Goal: Task Accomplishment & Management: Use online tool/utility

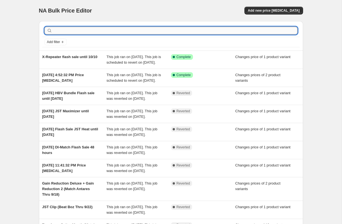
click at [218, 33] on input "text" at bounding box center [175, 31] width 244 height 8
type input "r"
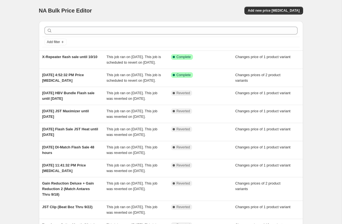
click at [218, 70] on div "NA Bulk Price Editor. This page is ready NA Bulk Price Editor Add new price [ME…" at bounding box center [171, 146] width 342 height 292
click at [218, 13] on button "Add new price [MEDICAL_DATA]" at bounding box center [274, 11] width 58 height 8
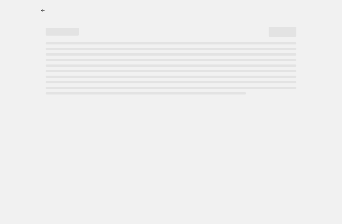
select select "percentage"
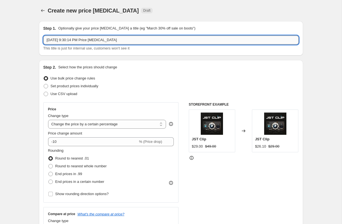
click at [71, 41] on input "[DATE] 9:30:14 PM Price [MEDICAL_DATA]" at bounding box center [170, 40] width 255 height 9
drag, startPoint x: 46, startPoint y: 39, endPoint x: 128, endPoint y: 36, distance: 81.6
click at [128, 36] on input "[DATE] 9:30:14 PM Price [MEDICAL_DATA]" at bounding box center [170, 40] width 255 height 9
drag, startPoint x: 129, startPoint y: 41, endPoint x: 44, endPoint y: 43, distance: 85.2
click at [44, 43] on input "[DATE] 9:30:14 PM Price [MEDICAL_DATA]" at bounding box center [170, 40] width 255 height 9
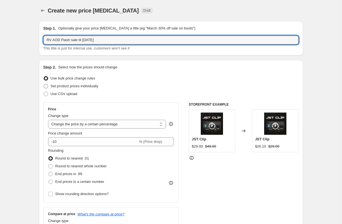
type input "RV AOD Flash sale til [DATE]"
click at [45, 87] on span at bounding box center [46, 86] width 4 height 4
click at [44, 84] on input "Set product prices individually" at bounding box center [44, 84] width 0 height 0
radio input "true"
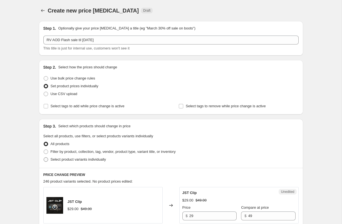
click at [46, 160] on span at bounding box center [46, 159] width 4 height 4
click at [44, 158] on input "Select product variants individually" at bounding box center [44, 157] width 0 height 0
radio input "true"
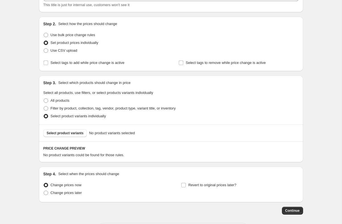
scroll to position [68, 0]
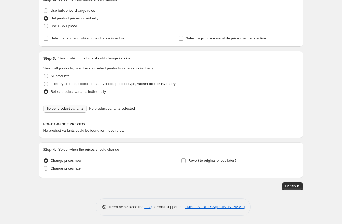
click at [66, 107] on span "Select product variants" at bounding box center [65, 109] width 37 height 4
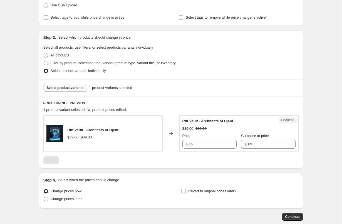
scroll to position [94, 0]
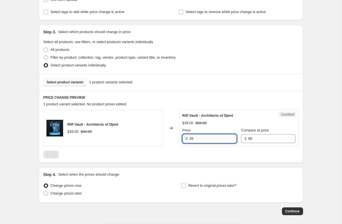
click at [205, 140] on input "39" at bounding box center [212, 138] width 47 height 9
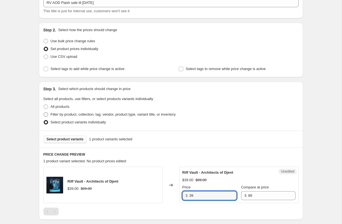
scroll to position [0, 0]
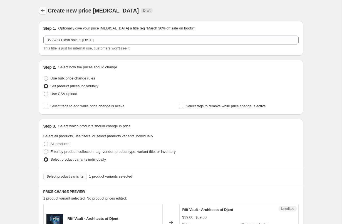
click at [42, 12] on icon "Price change jobs" at bounding box center [43, 11] width 6 height 6
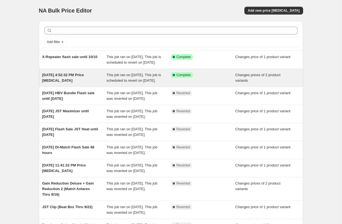
click at [75, 83] on div "[DATE] 4:52:32 PM Price [MEDICAL_DATA]" at bounding box center [74, 77] width 65 height 11
